Goal: Find specific page/section: Find specific page/section

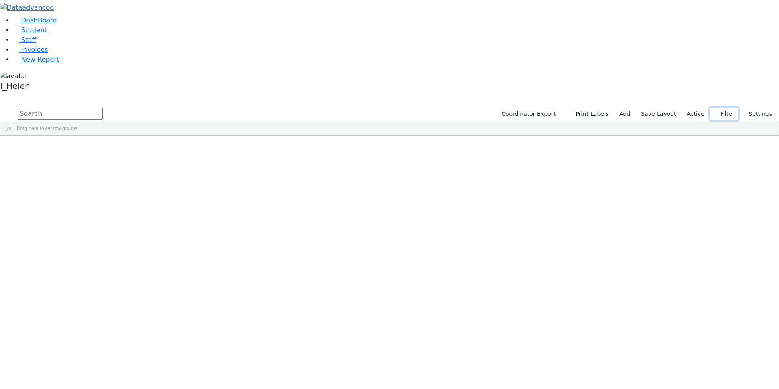
click at [730, 108] on button "Filter" at bounding box center [724, 114] width 29 height 13
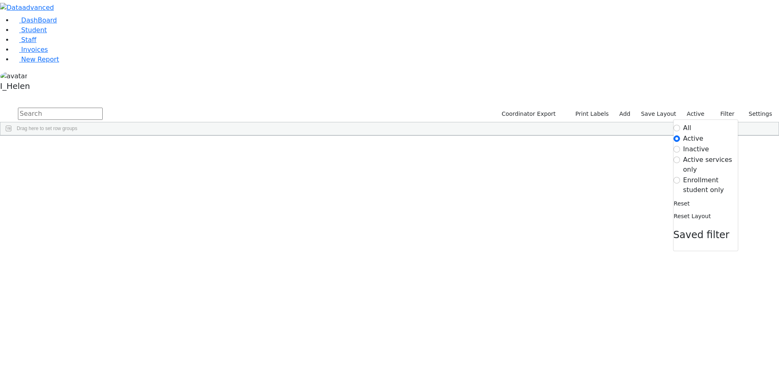
click at [700, 175] on label "Enrollment student only" at bounding box center [710, 185] width 55 height 20
click at [680, 177] on input "Enrollment student only" at bounding box center [676, 180] width 7 height 7
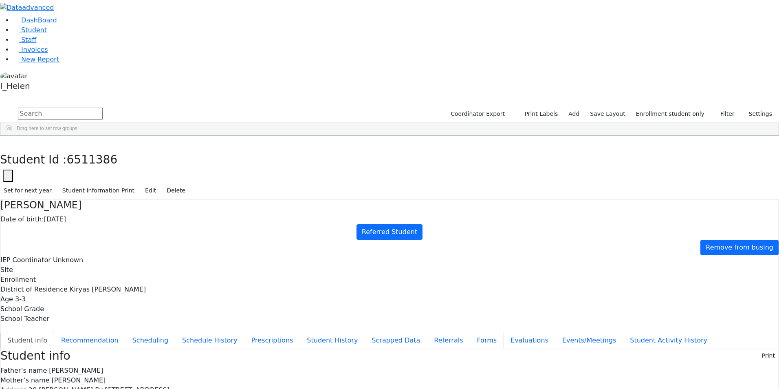
click at [470, 332] on button "Forms" at bounding box center [487, 340] width 34 height 17
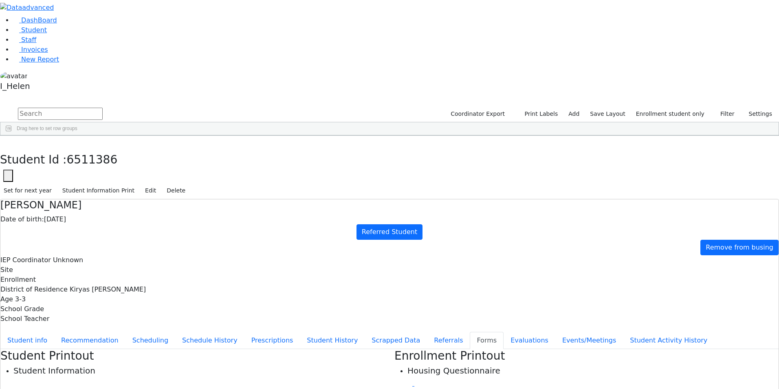
type input "[PERSON_NAME]"
click at [8, 142] on icon "button" at bounding box center [6, 144] width 4 height 5
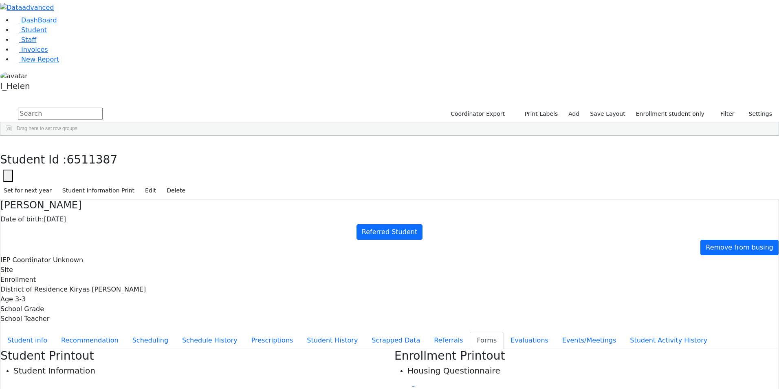
click at [54, 332] on button "Student info" at bounding box center [27, 340] width 54 height 17
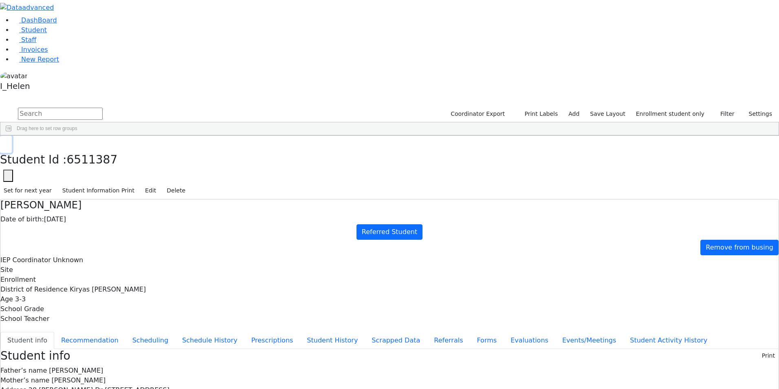
click at [12, 136] on button "button" at bounding box center [6, 144] width 12 height 17
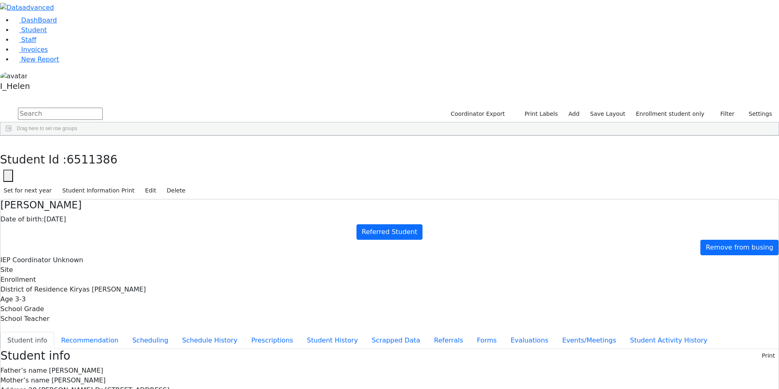
click at [12, 136] on button "button" at bounding box center [6, 144] width 12 height 17
drag, startPoint x: 731, startPoint y: 35, endPoint x: 720, endPoint y: 38, distance: 11.4
click at [731, 108] on button "Filter" at bounding box center [724, 114] width 29 height 13
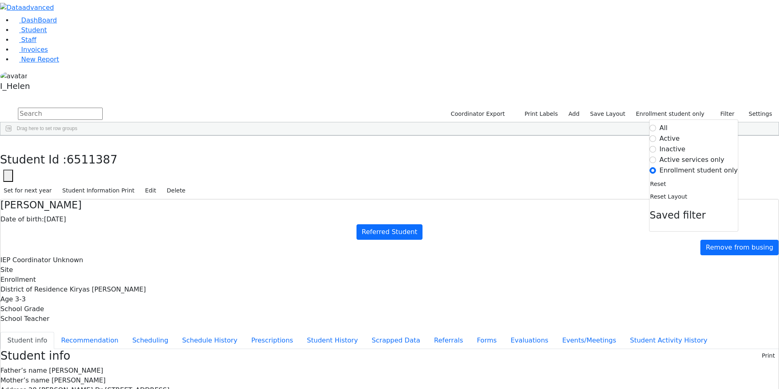
click at [679, 134] on label "Active" at bounding box center [670, 139] width 20 height 10
click at [656, 135] on input "Active" at bounding box center [653, 138] width 7 height 7
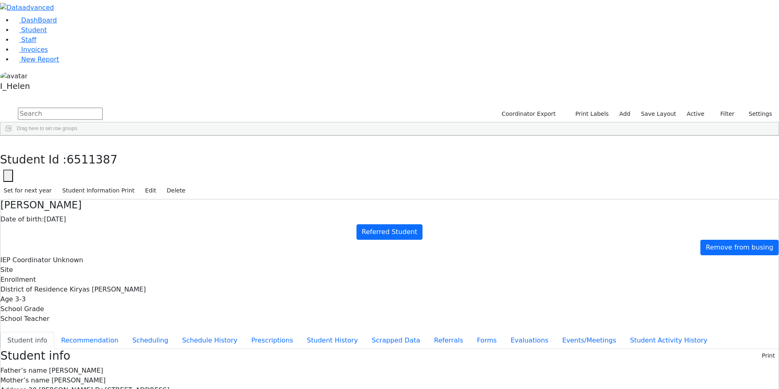
click at [103, 108] on input "text" at bounding box center [60, 114] width 85 height 12
type input "neus"
click at [724, 108] on button "Filter" at bounding box center [724, 114] width 29 height 13
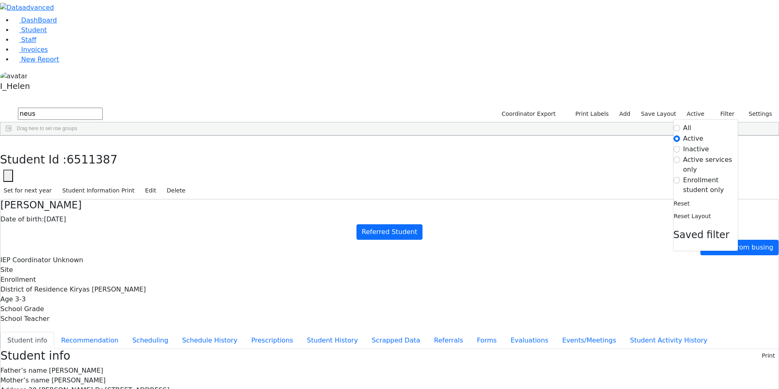
click at [688, 144] on label "Inactive" at bounding box center [696, 149] width 26 height 10
click at [680, 146] on input "Inactive" at bounding box center [676, 149] width 7 height 7
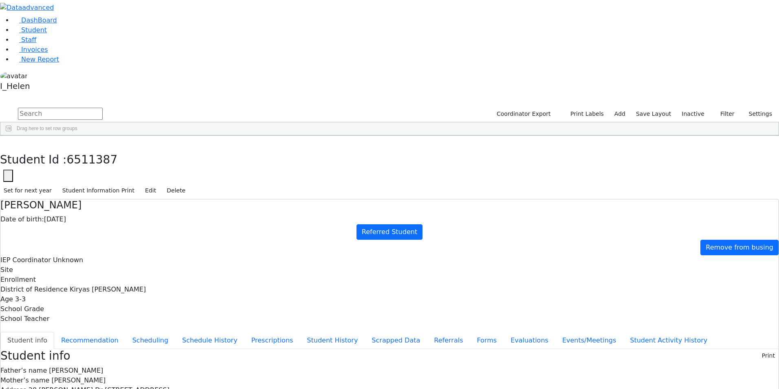
click at [103, 108] on input "text" at bounding box center [60, 114] width 85 height 12
type input "neustad"
click at [143, 274] on div "[PERSON_NAME]" at bounding box center [120, 279] width 48 height 11
click at [12, 136] on button "button" at bounding box center [6, 144] width 12 height 17
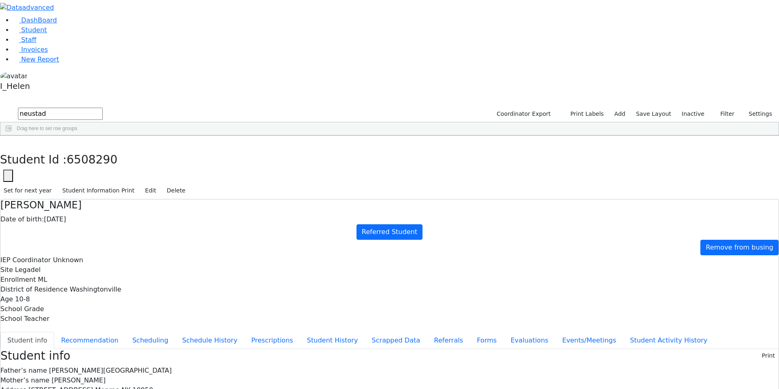
drag, startPoint x: 147, startPoint y: 27, endPoint x: 90, endPoint y: 47, distance: 59.7
click at [90, 47] on div "DashBoard Student Staff Invoices New Report 18" at bounding box center [389, 350] width 779 height 701
